Goal: Task Accomplishment & Management: Use online tool/utility

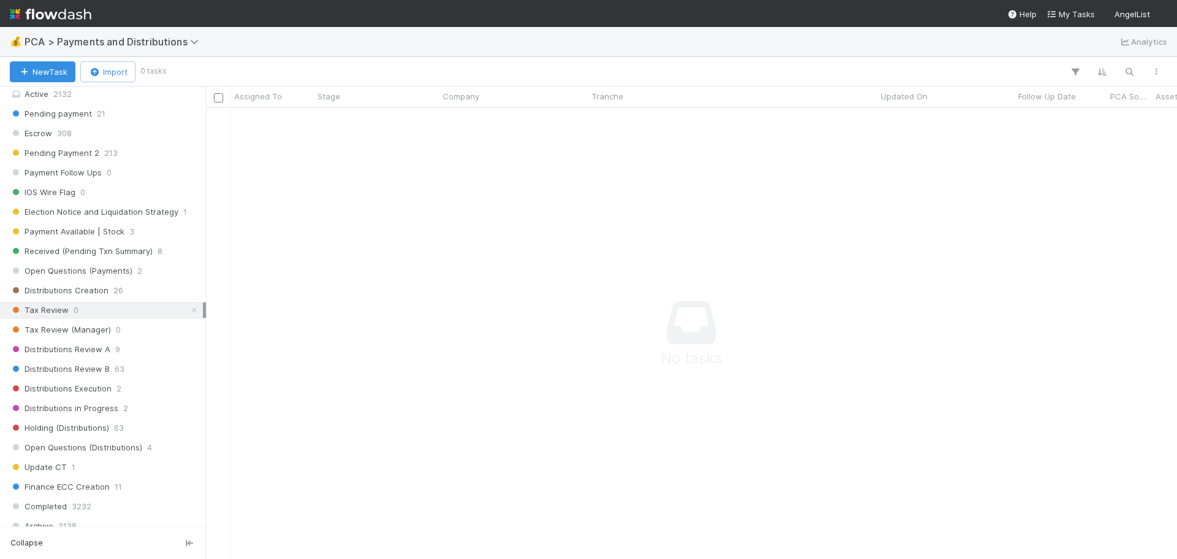
scroll to position [552, 0]
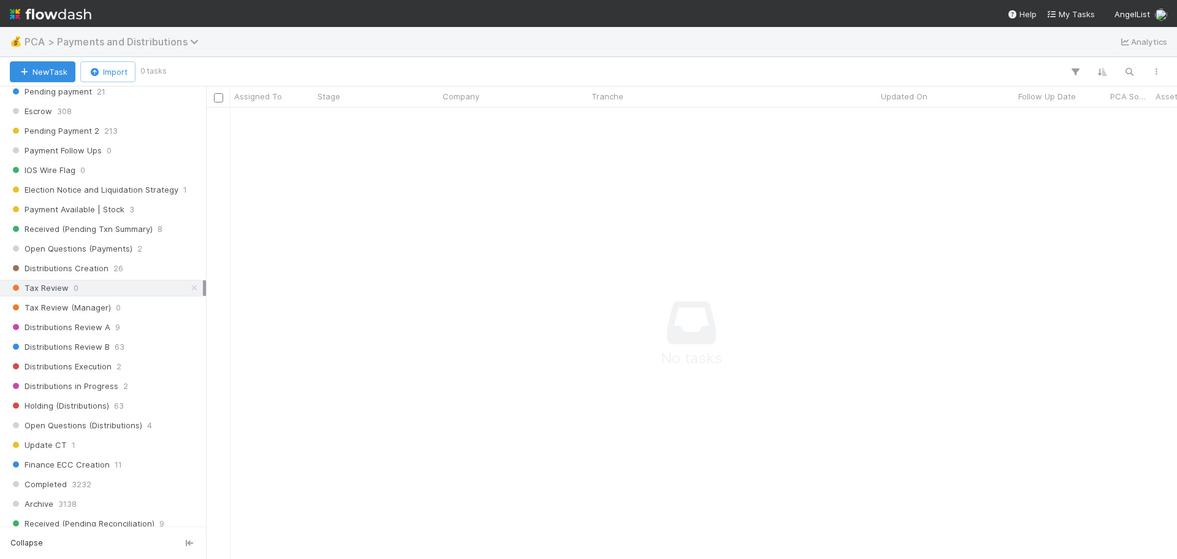
click at [153, 44] on span "PCA > Payments and Distributions" at bounding box center [115, 42] width 180 height 12
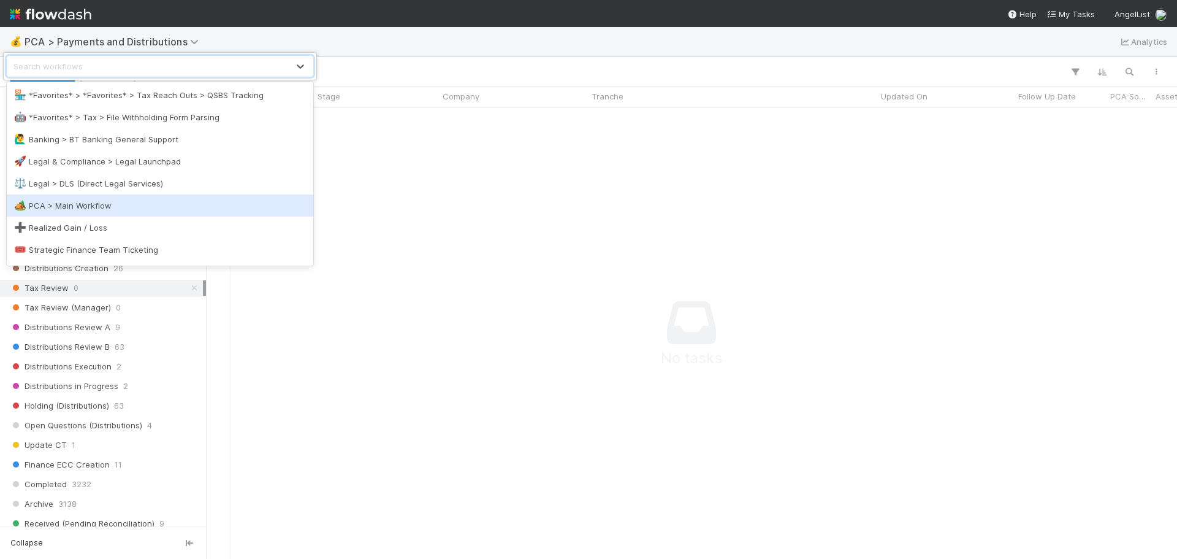
scroll to position [123, 0]
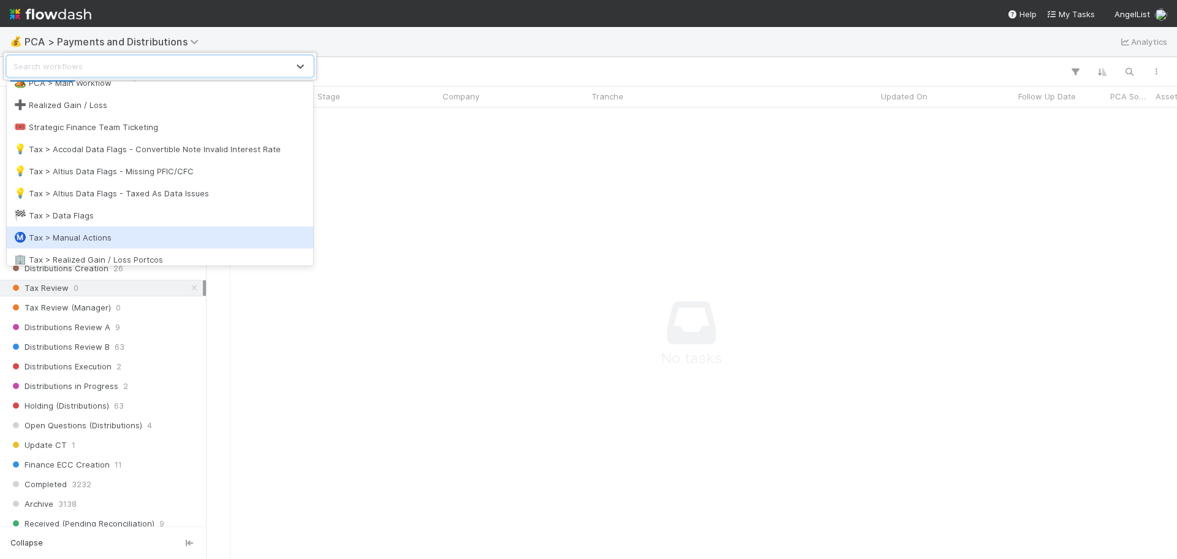
click at [101, 237] on div "Ⓜ️ Tax > Manual Actions" at bounding box center [160, 237] width 292 height 12
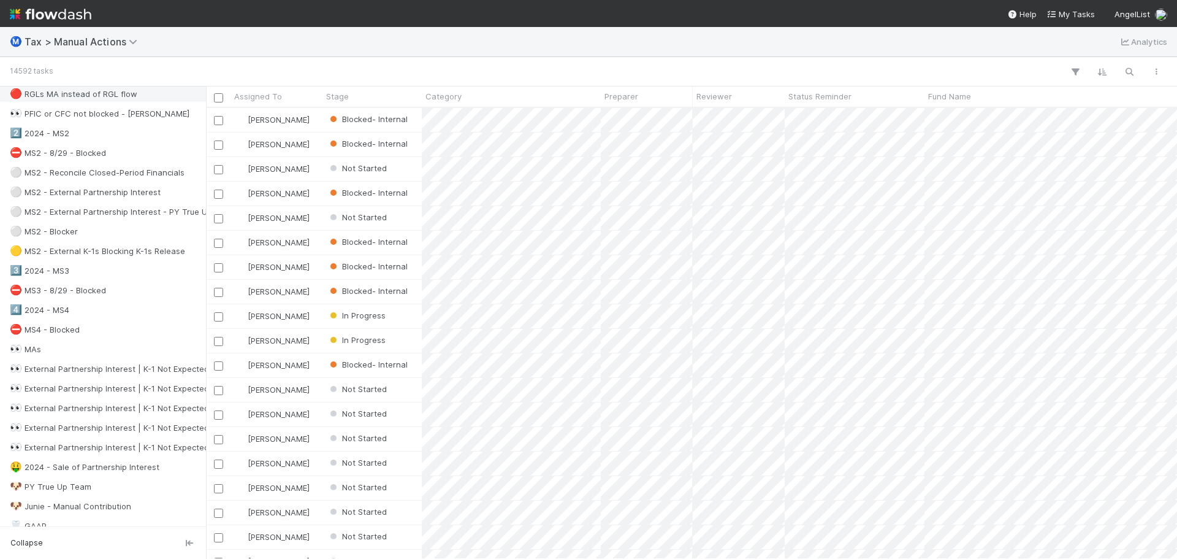
scroll to position [429, 0]
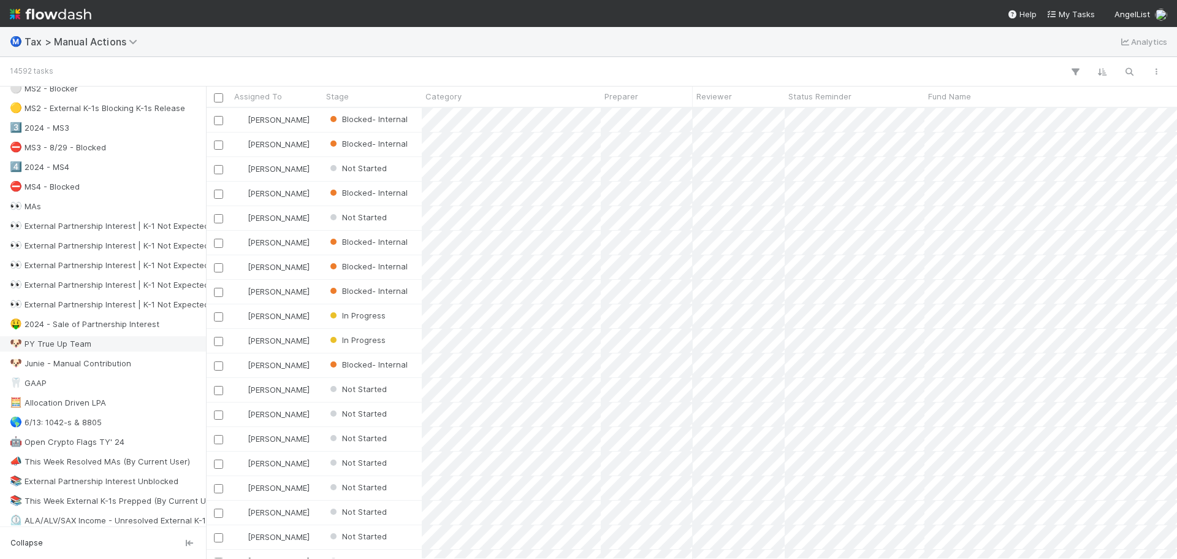
click at [100, 343] on div "🐶 PY True Up Team" at bounding box center [106, 343] width 193 height 15
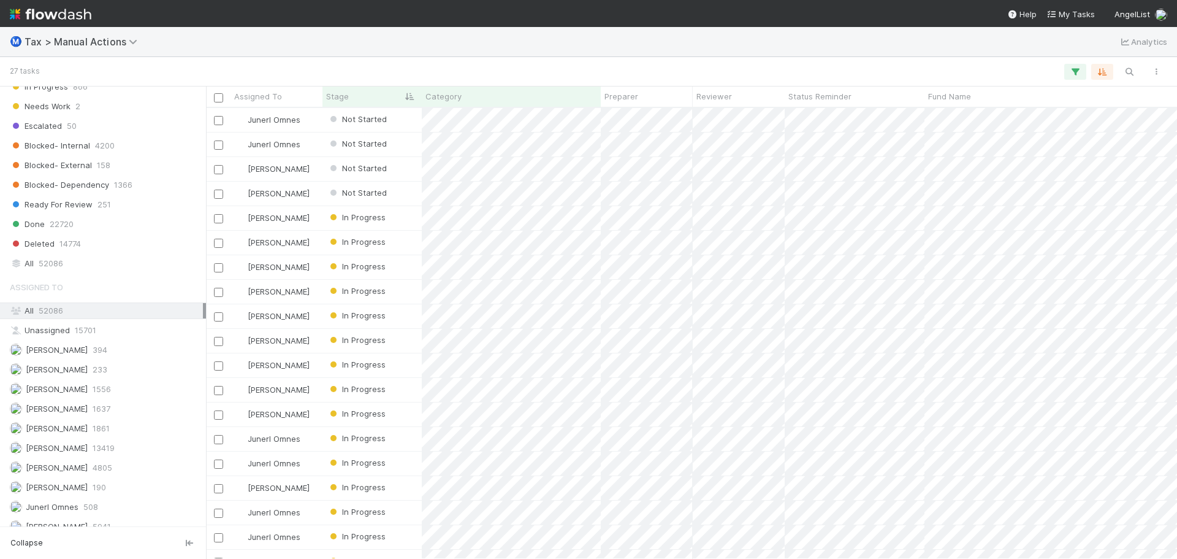
scroll to position [1275, 0]
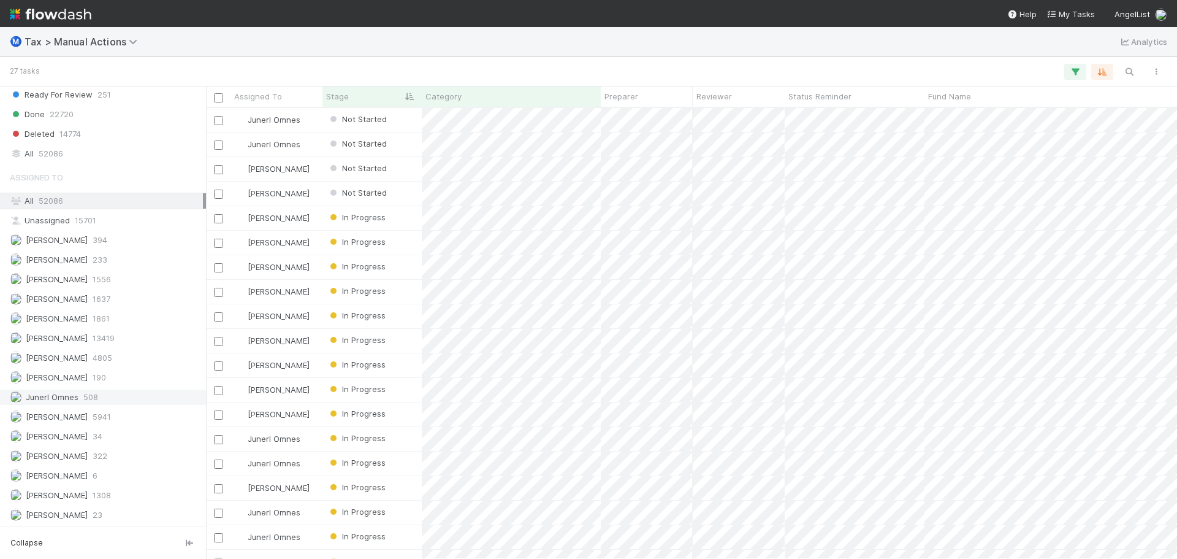
drag, startPoint x: 116, startPoint y: 389, endPoint x: 118, endPoint y: 383, distance: 6.4
click at [116, 388] on div "Assigned To All 52086 Unassigned 15701 Aana Farooqi 394 Amy Gregorius 233 Andre…" at bounding box center [103, 344] width 206 height 358
click at [118, 380] on div "Johnmel Matining 190" at bounding box center [106, 377] width 193 height 15
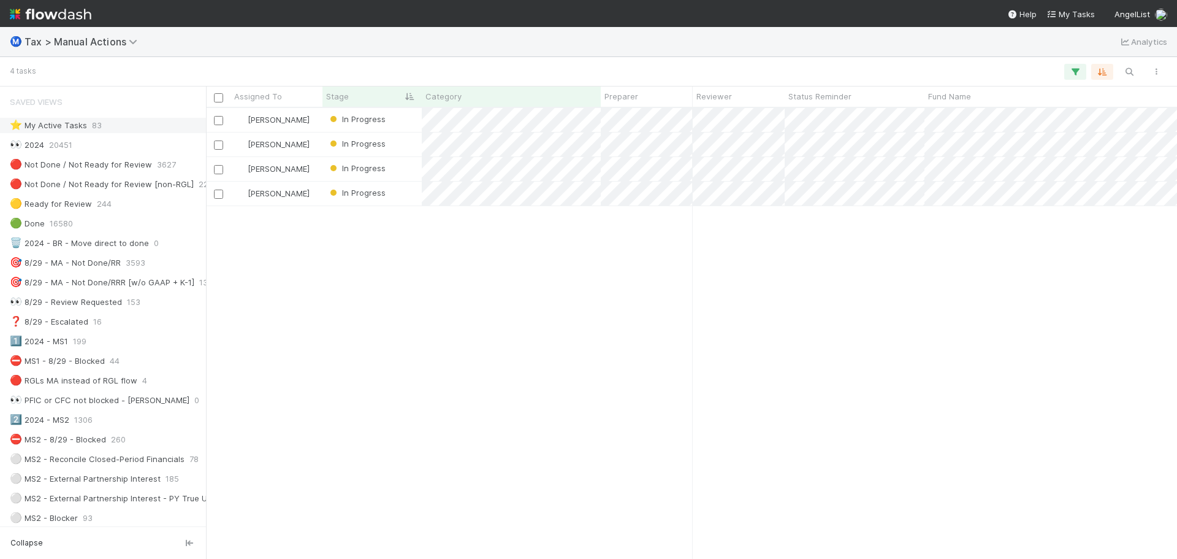
click at [131, 124] on div "⭐ My Active Tasks 83" at bounding box center [106, 125] width 193 height 15
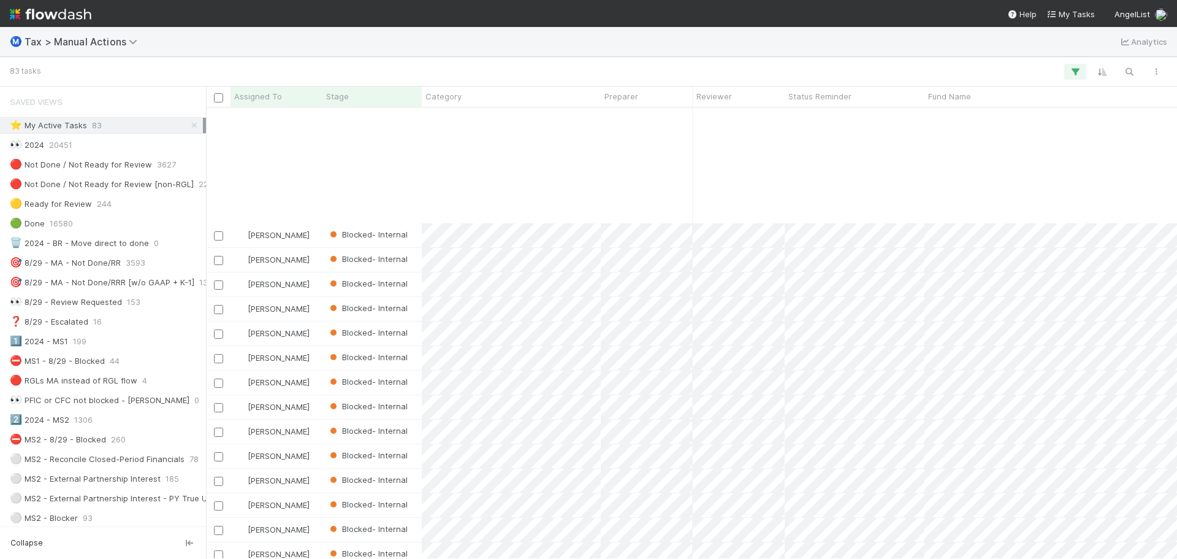
scroll to position [1595, 0]
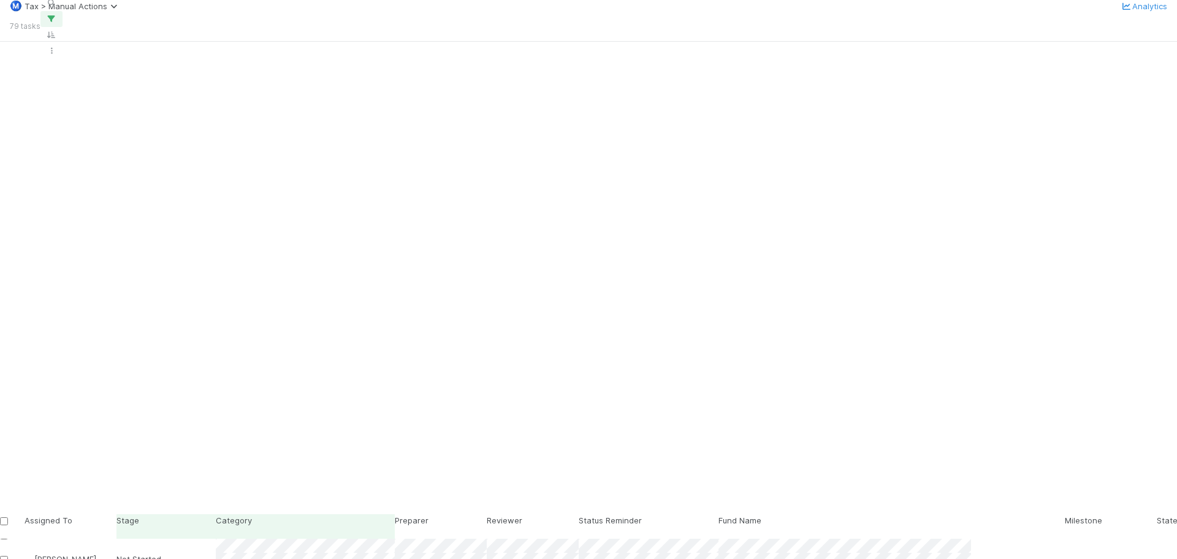
scroll to position [332, 0]
